Goal: Transaction & Acquisition: Purchase product/service

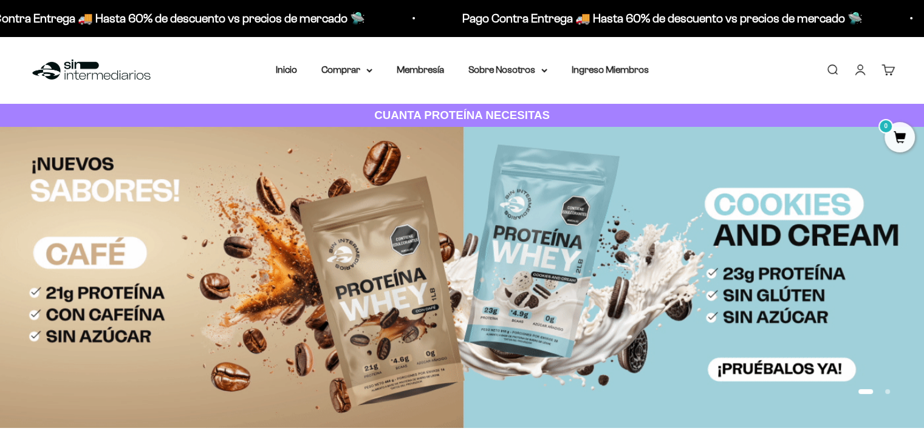
click at [863, 74] on link "Iniciar sesión" at bounding box center [860, 69] width 13 height 13
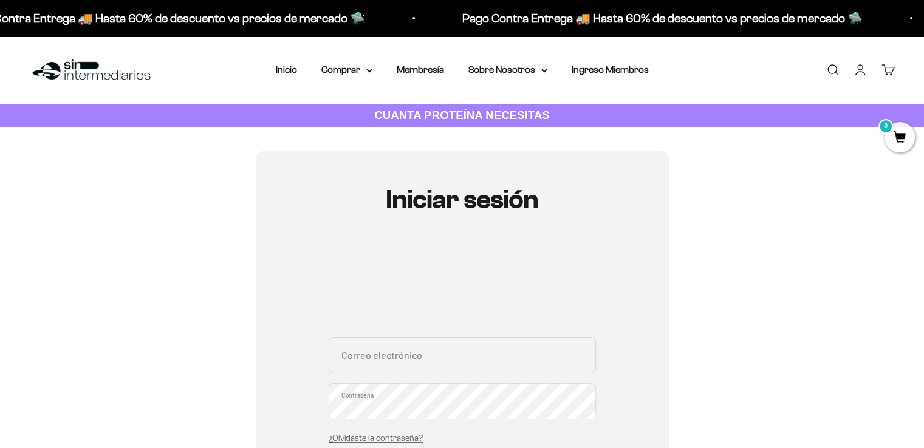
click at [421, 379] on div "Correo electrónico Contraseña ¿Olvidaste la contraseña?" at bounding box center [462, 393] width 267 height 113
click at [420, 364] on input "Correo electrónico" at bounding box center [462, 355] width 267 height 36
type input "espagove@gmail.com"
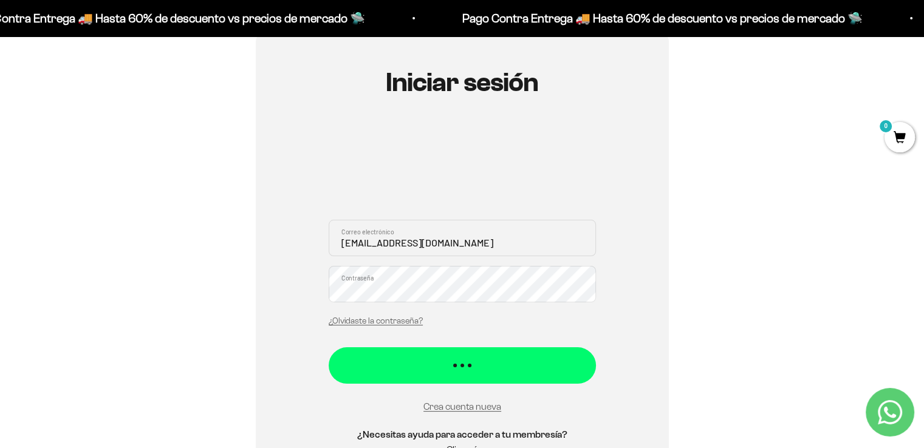
scroll to position [122, 0]
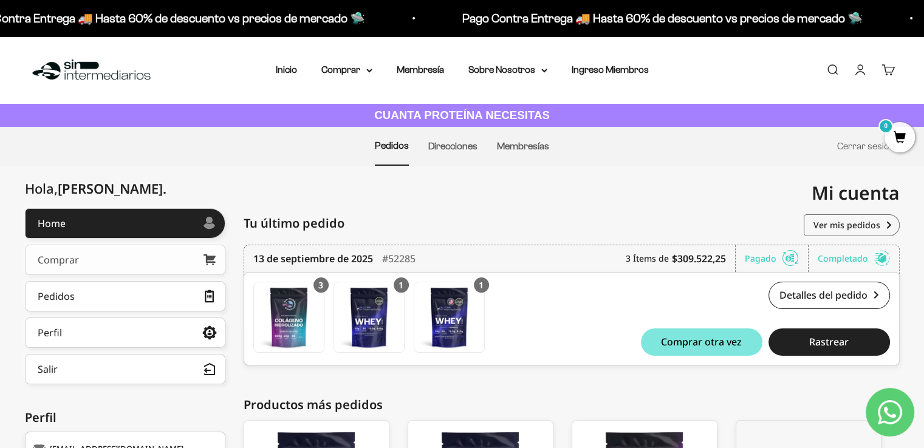
click at [102, 259] on link "Comprar" at bounding box center [125, 260] width 201 height 30
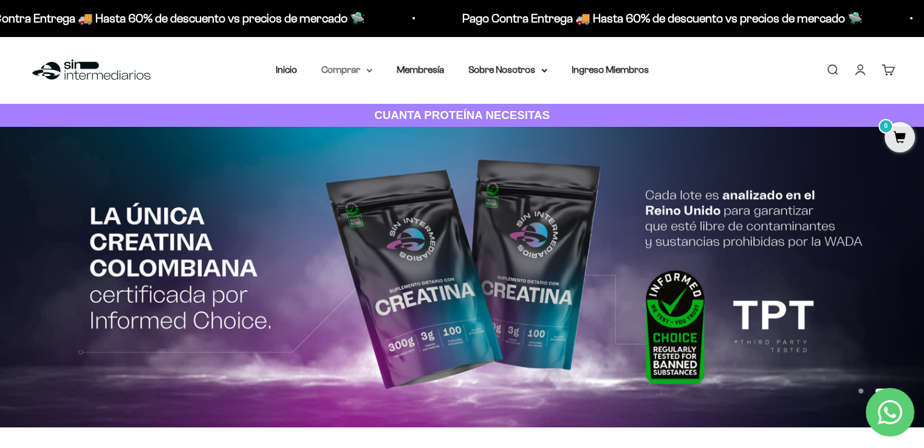
click at [368, 70] on icon at bounding box center [369, 70] width 5 height 2
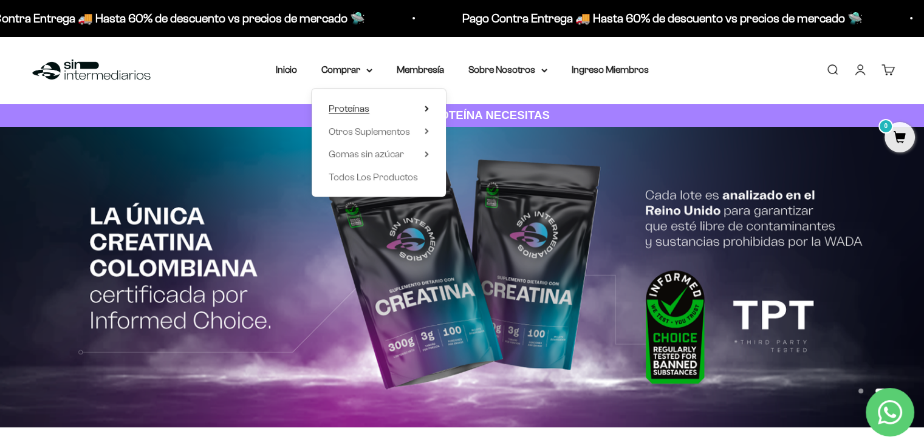
click at [371, 106] on summary "Proteínas" at bounding box center [379, 109] width 100 height 16
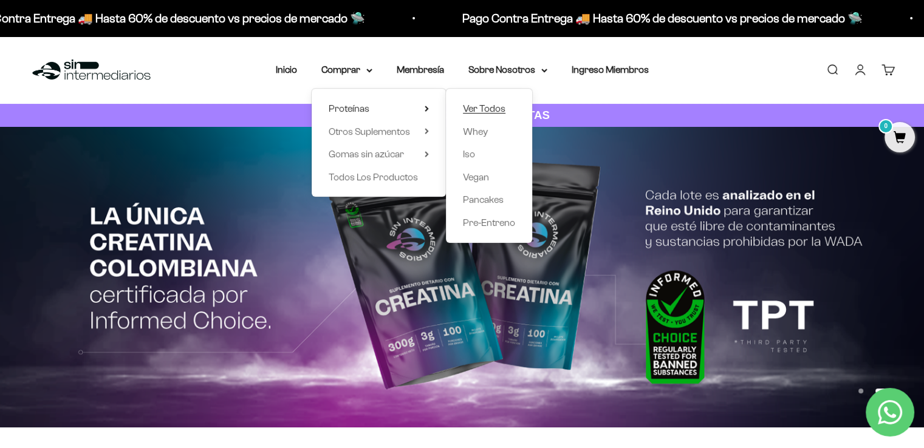
click at [487, 110] on span "Ver Todos" at bounding box center [484, 108] width 43 height 10
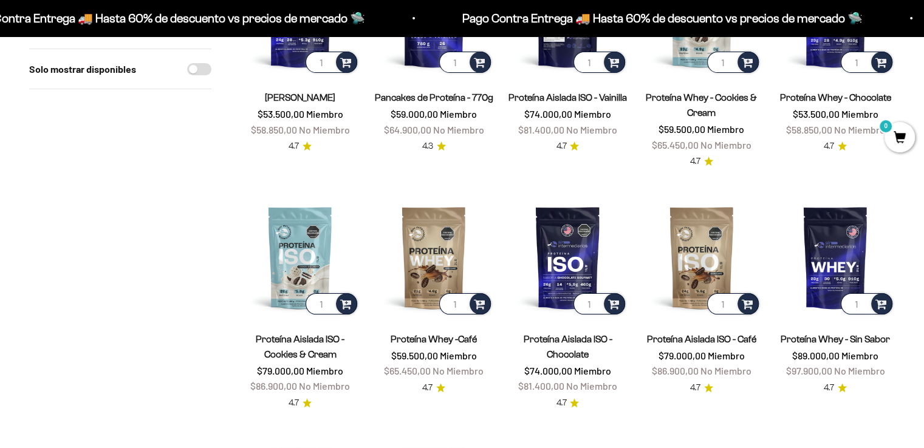
scroll to position [243, 0]
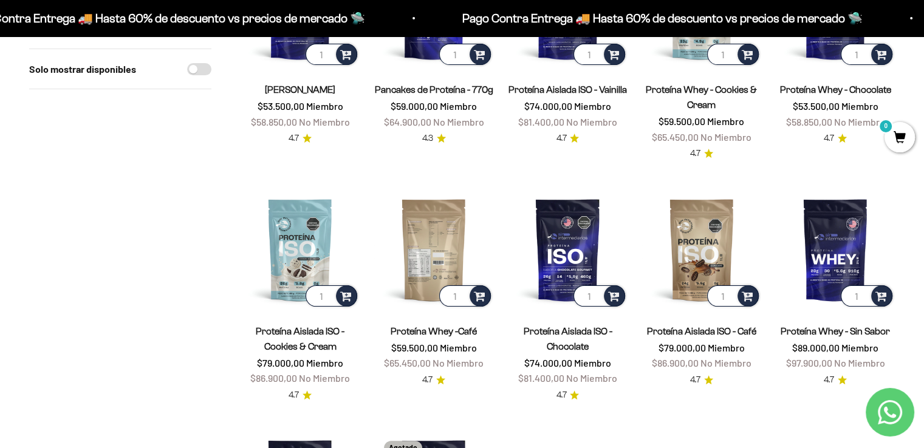
click at [421, 272] on img at bounding box center [433, 249] width 119 height 119
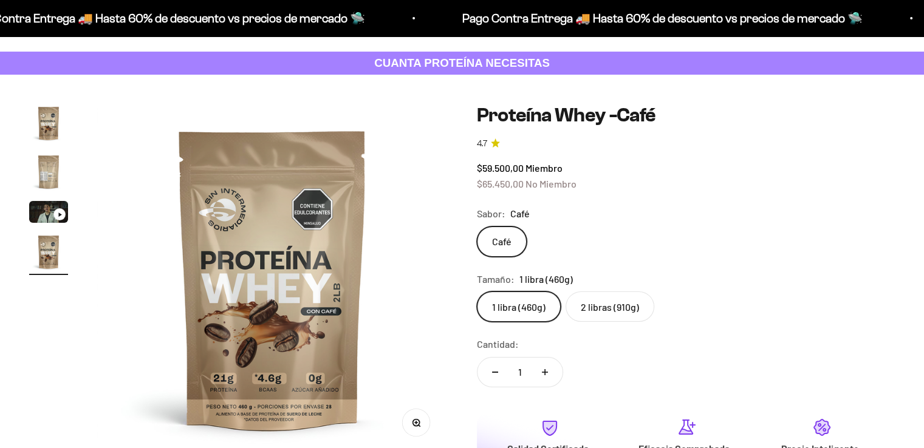
scroll to position [0, 1094]
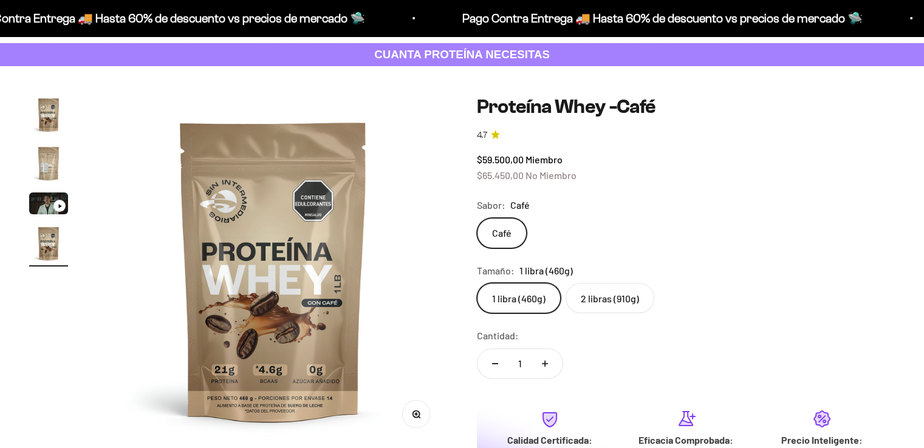
click at [627, 299] on label "2 libras (910g)" at bounding box center [610, 298] width 89 height 30
click at [477, 283] on input "2 libras (910g)" at bounding box center [476, 283] width 1 height 1
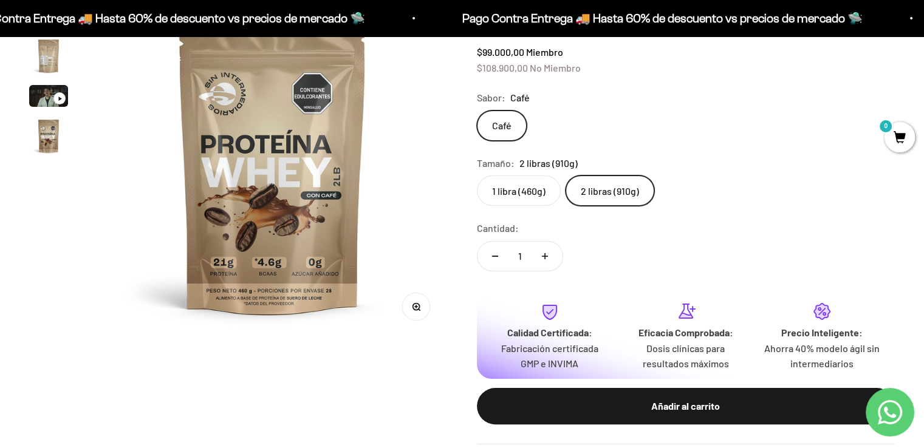
scroll to position [182, 0]
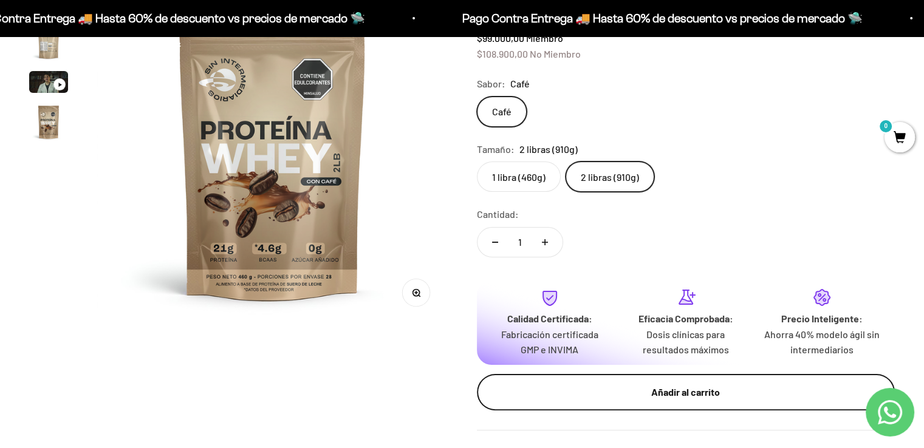
click at [704, 389] on div "Añadir al carrito" at bounding box center [686, 393] width 370 height 16
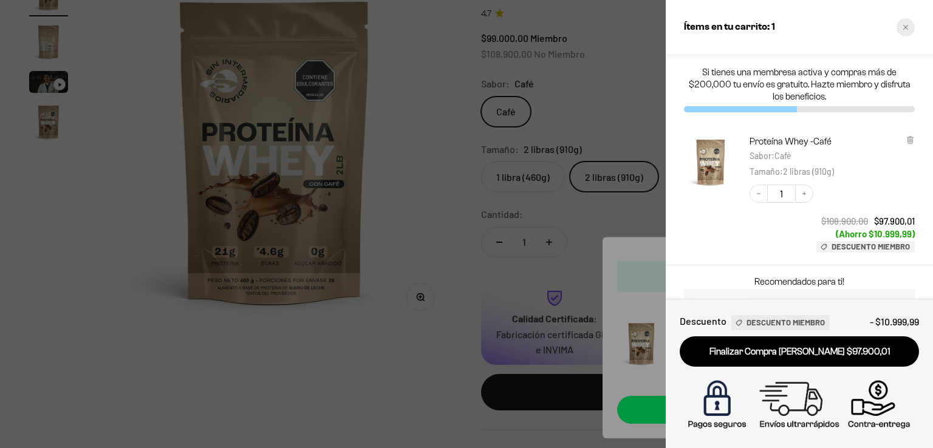
click at [910, 27] on div "Close cart" at bounding box center [906, 27] width 18 height 18
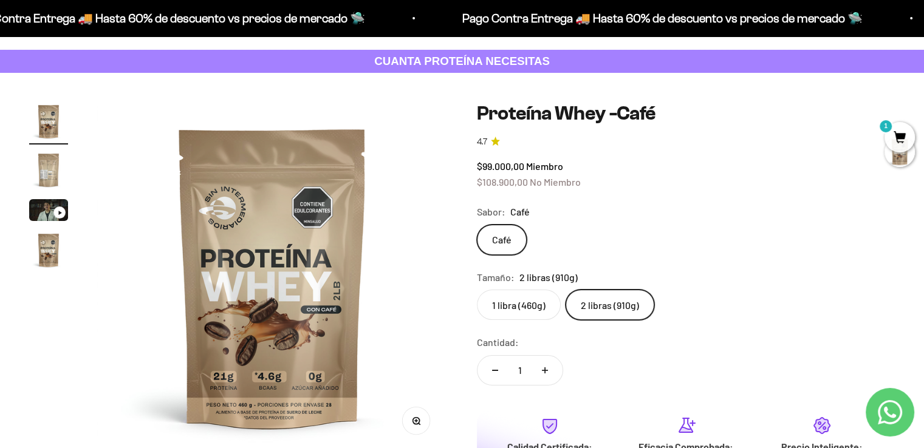
scroll to position [0, 0]
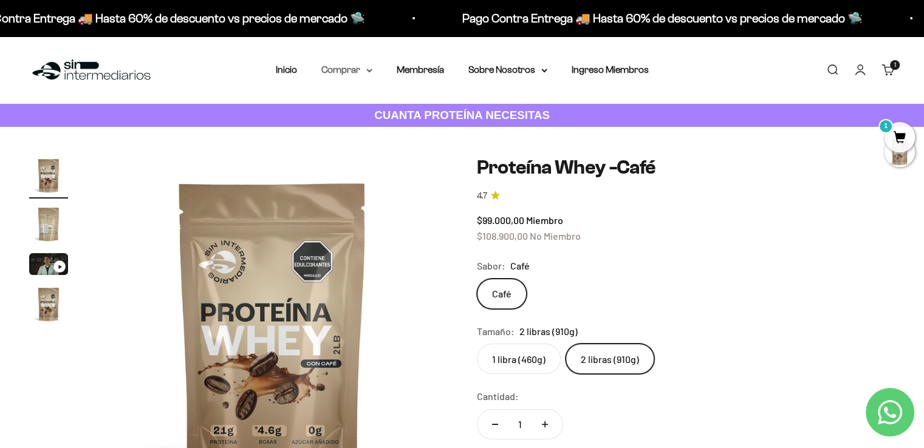
click at [365, 71] on summary "Comprar" at bounding box center [346, 70] width 51 height 16
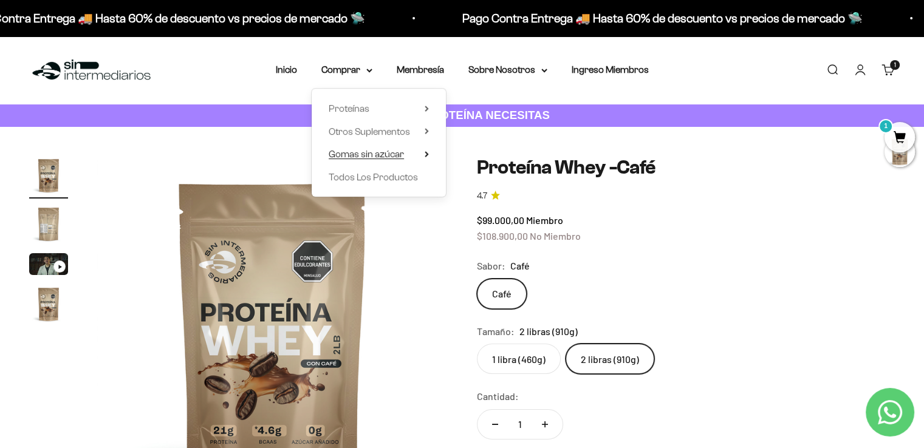
click at [425, 154] on icon at bounding box center [427, 154] width 4 height 6
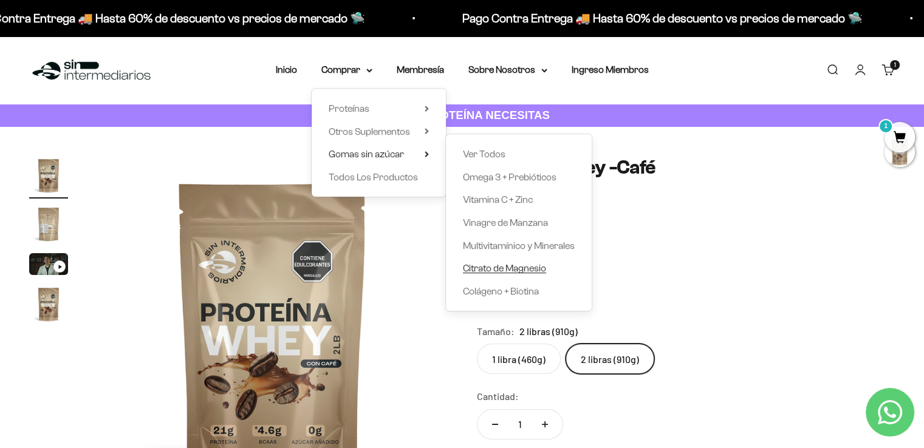
click at [516, 270] on span "Citrato de Magnesio" at bounding box center [504, 268] width 83 height 10
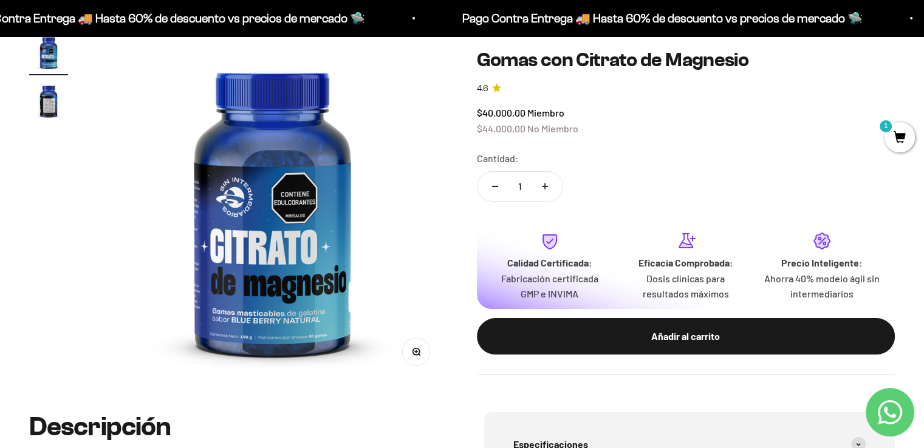
scroll to position [122, 0]
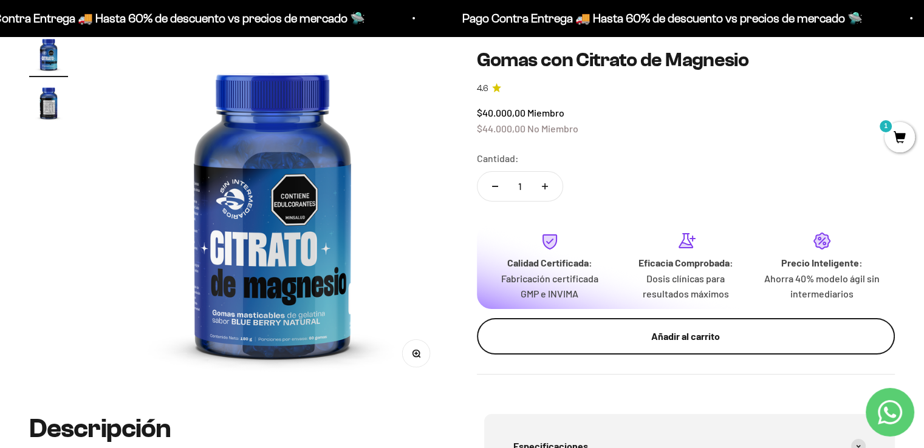
click at [724, 329] on div "Añadir al carrito" at bounding box center [686, 337] width 370 height 16
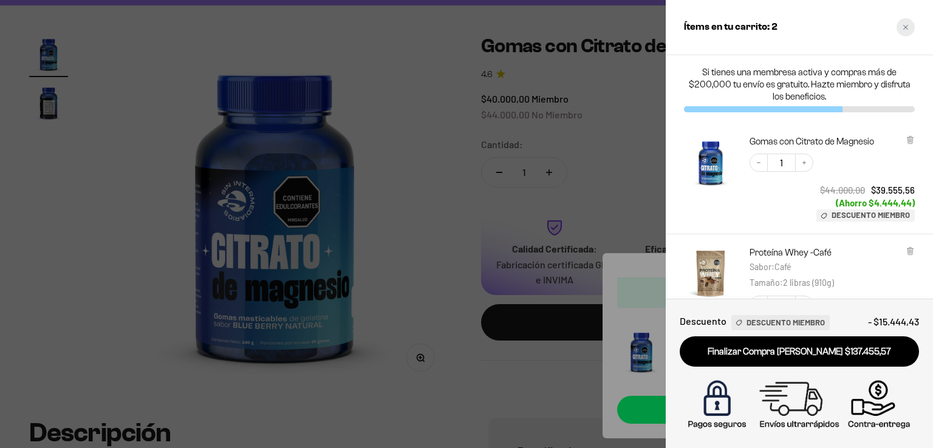
click at [909, 27] on div "Close cart" at bounding box center [906, 27] width 18 height 18
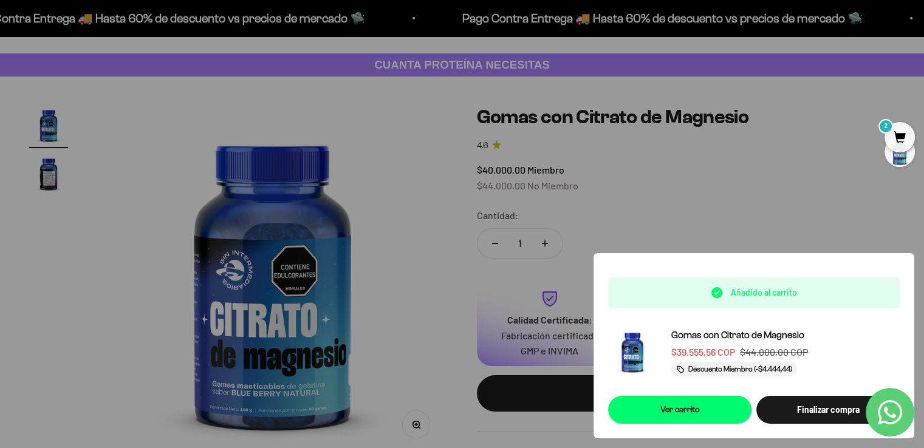
scroll to position [0, 0]
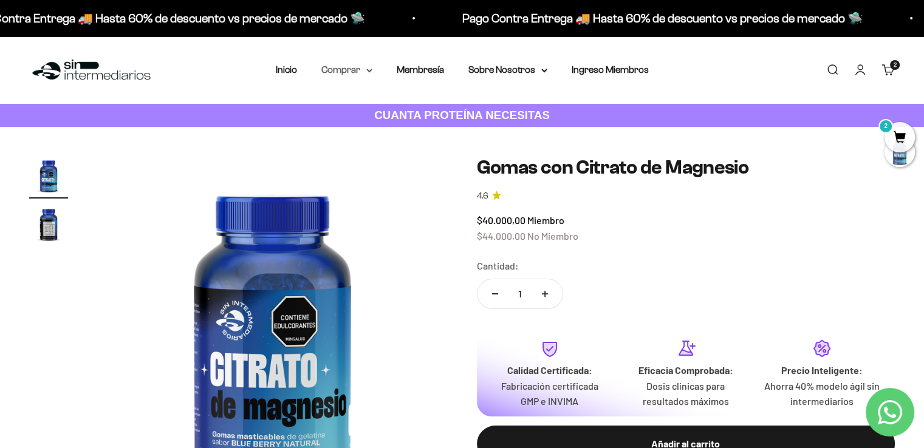
click at [371, 73] on summary "Comprar" at bounding box center [346, 70] width 51 height 16
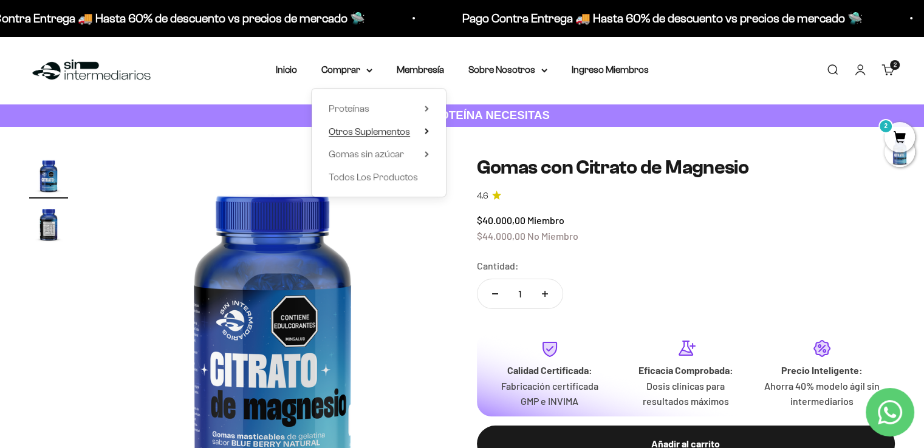
click at [427, 131] on icon at bounding box center [426, 131] width 2 height 5
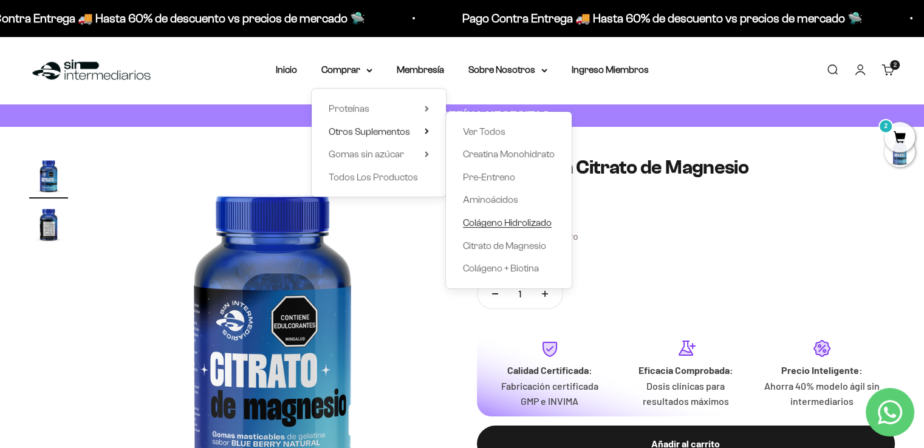
click at [511, 222] on span "Colágeno Hidrolizado" at bounding box center [507, 223] width 89 height 10
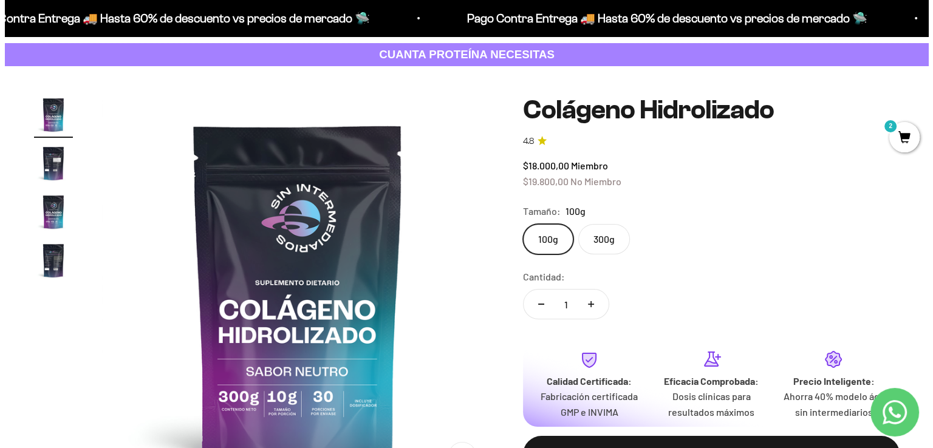
scroll to position [122, 0]
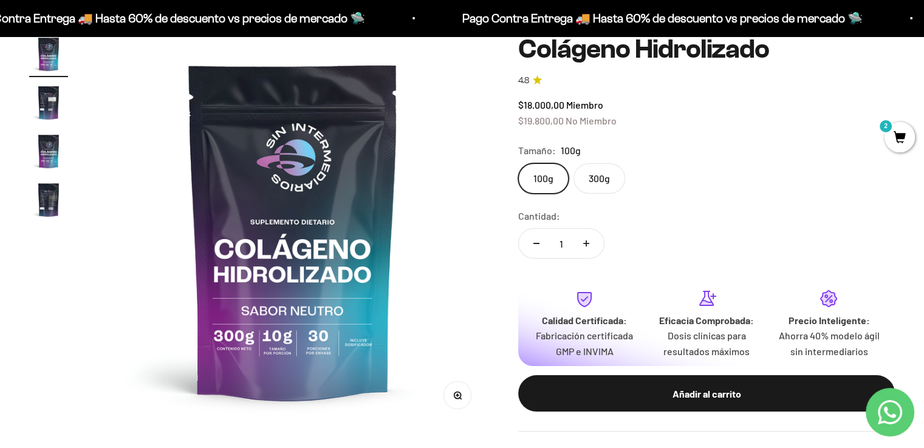
click at [608, 180] on label "300g" at bounding box center [600, 178] width 52 height 30
click at [518, 163] on input "300g" at bounding box center [518, 163] width 1 height 1
click at [588, 244] on icon "Aumentar cantidad" at bounding box center [586, 244] width 6 height 0
type input "2"
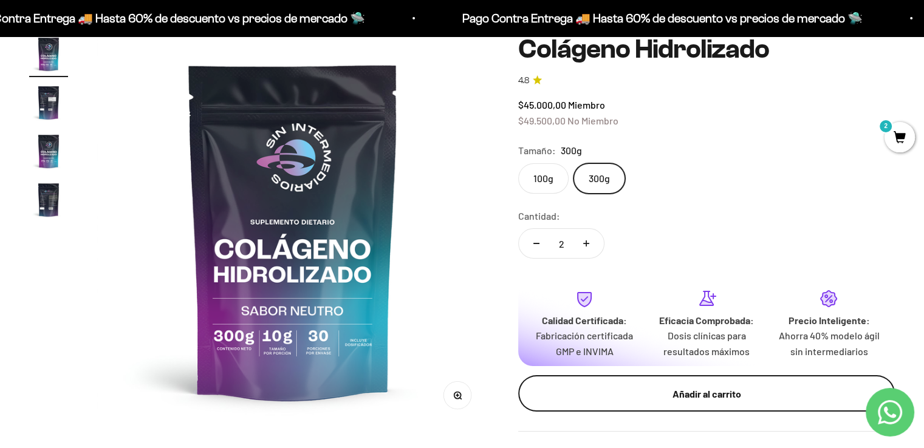
click at [738, 393] on div "Añadir al carrito" at bounding box center [707, 394] width 328 height 16
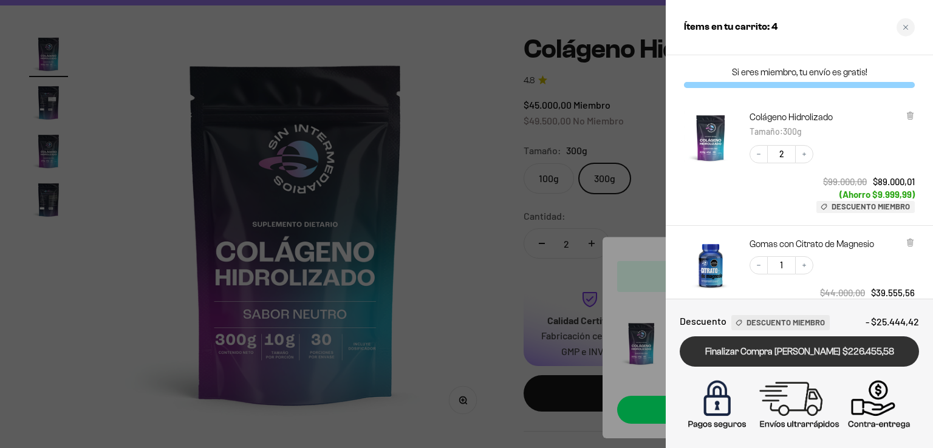
click at [828, 345] on link "Finalizar Compra [PERSON_NAME] $226.455,58" at bounding box center [799, 352] width 239 height 31
